Goal: Task Accomplishment & Management: Manage account settings

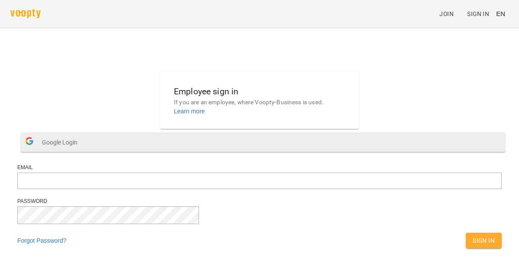
click at [82, 151] on span "Google Login" at bounding box center [62, 142] width 40 height 17
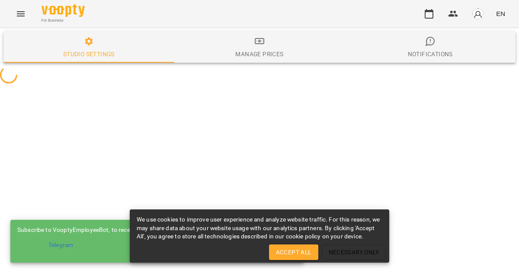
select select "**"
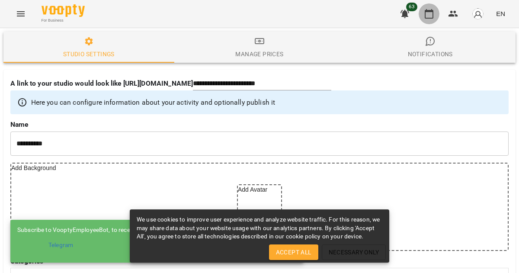
click at [426, 16] on icon "button" at bounding box center [429, 14] width 10 height 10
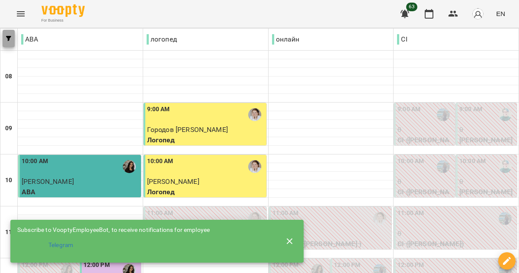
click at [10, 35] on button "button" at bounding box center [9, 38] width 12 height 17
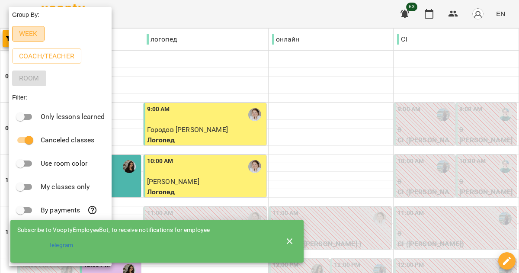
click at [25, 32] on p "Week" at bounding box center [28, 34] width 19 height 10
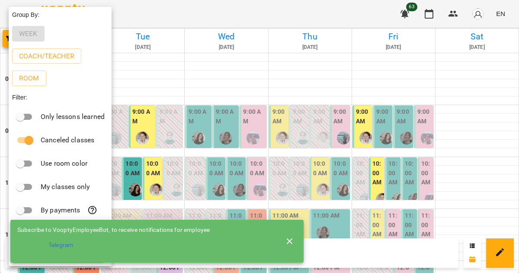
click at [297, 13] on div at bounding box center [259, 136] width 519 height 273
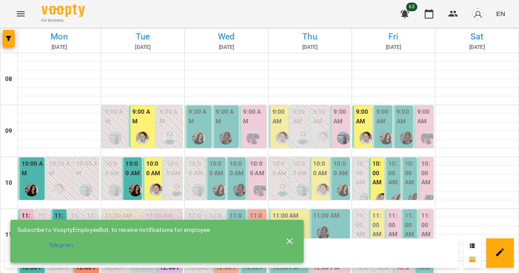
click at [287, 236] on icon "button" at bounding box center [289, 241] width 10 height 10
